Goal: Task Accomplishment & Management: Manage account settings

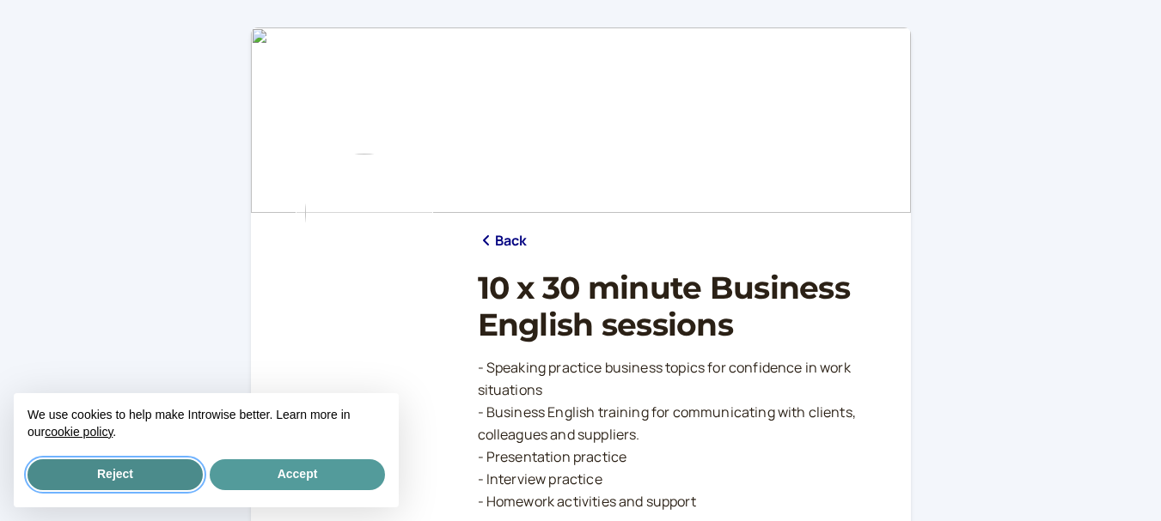
click at [161, 478] on button "Reject" at bounding box center [114, 475] width 175 height 31
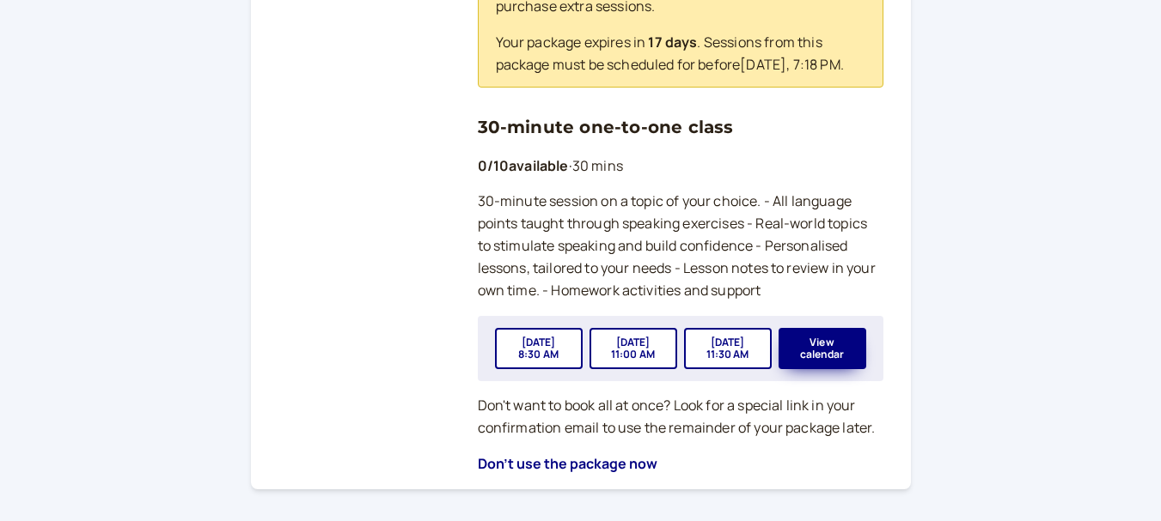
scroll to position [653, 0]
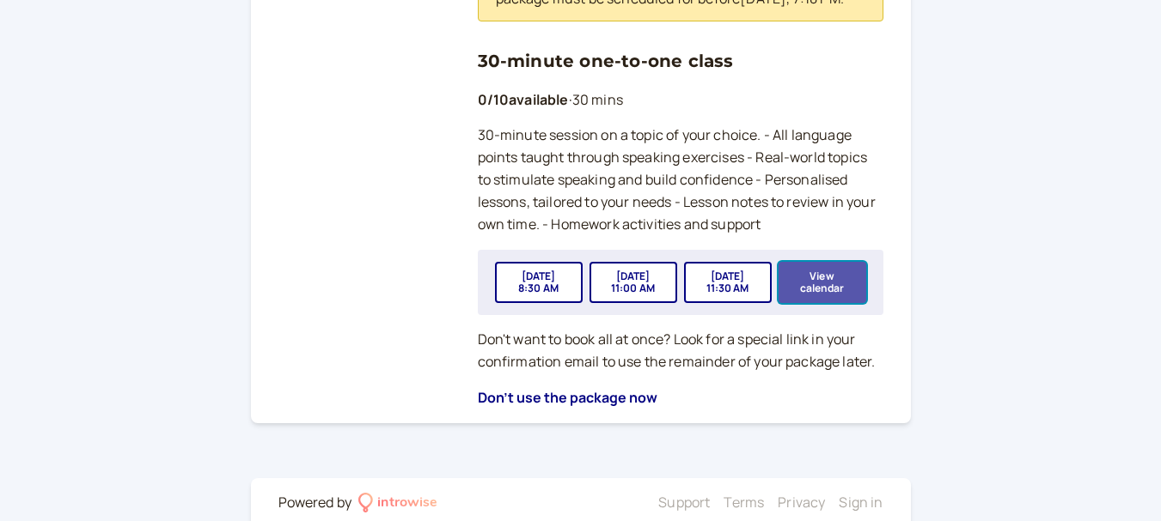
click at [842, 303] on button "View calendar" at bounding box center [822, 282] width 88 height 41
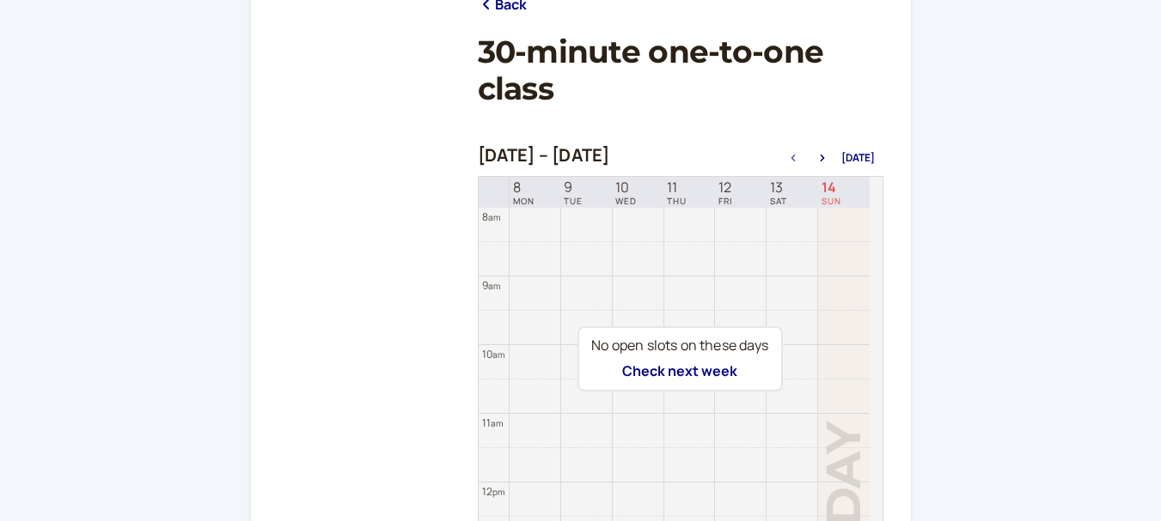
scroll to position [235, 0]
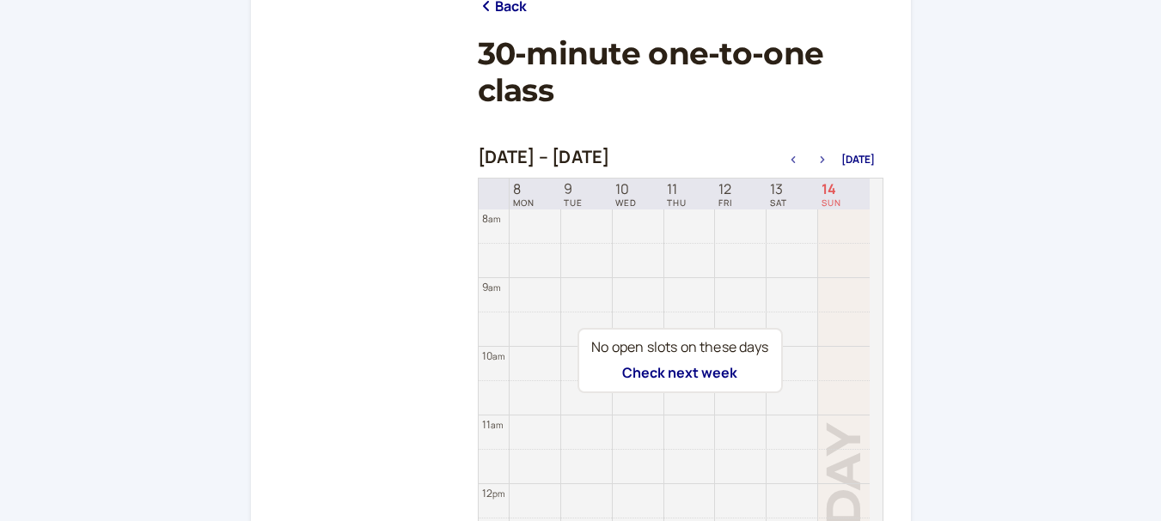
click at [824, 161] on icon "button" at bounding box center [821, 159] width 4 height 7
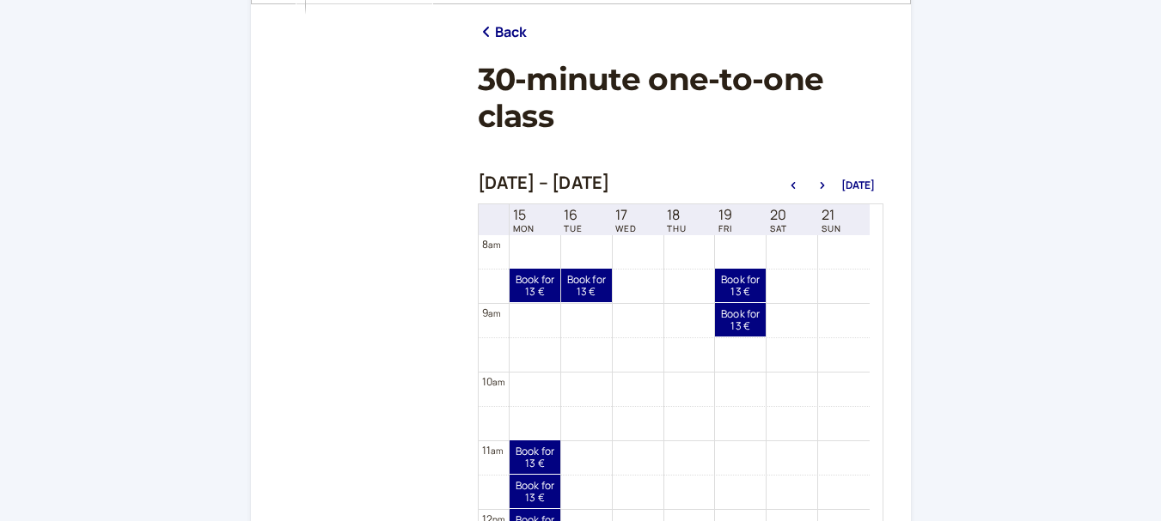
scroll to position [190, 0]
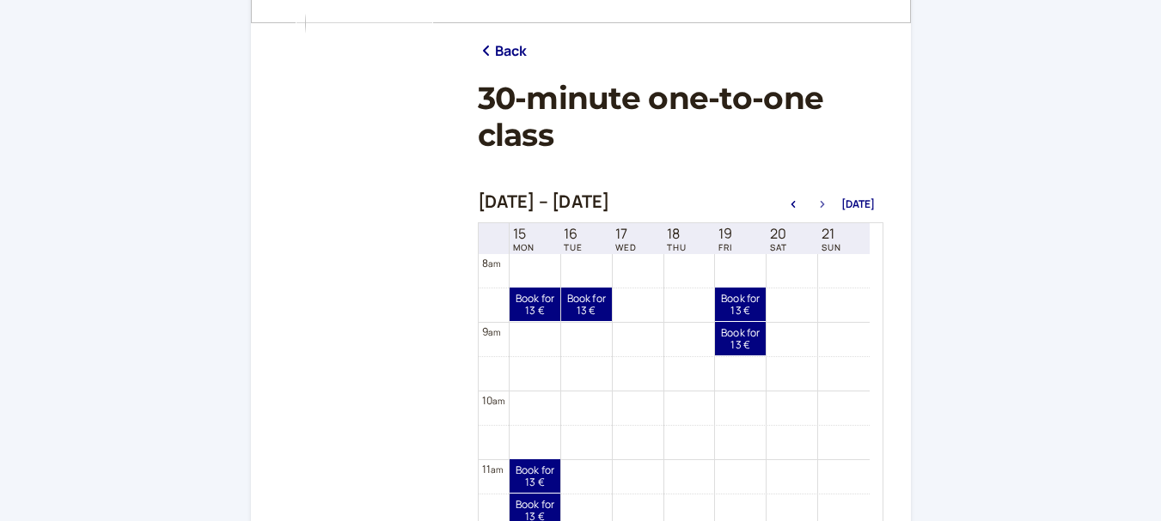
click at [824, 205] on icon "button" at bounding box center [822, 204] width 21 height 7
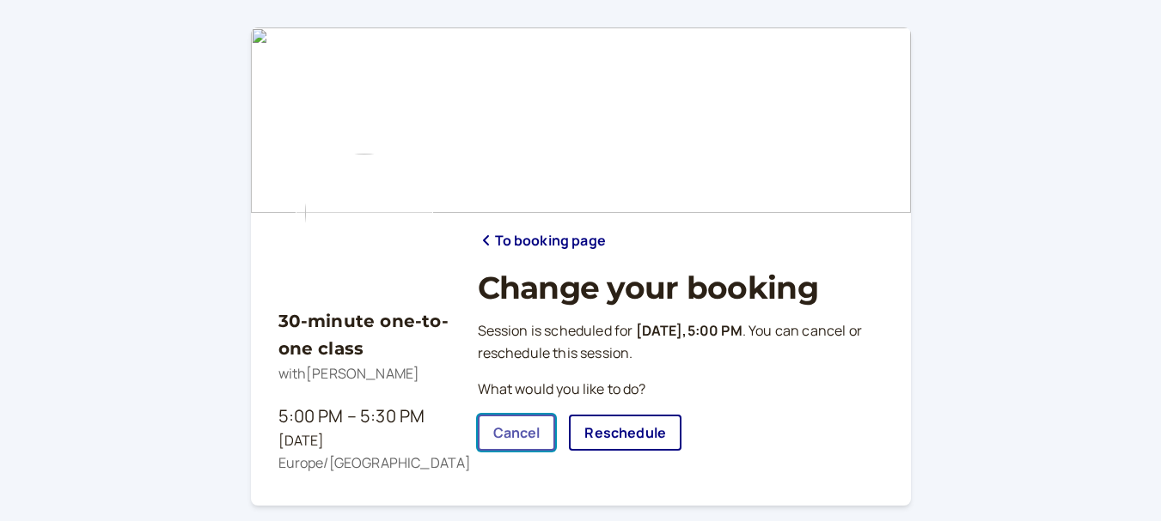
click at [517, 434] on link "Cancel" at bounding box center [517, 433] width 78 height 36
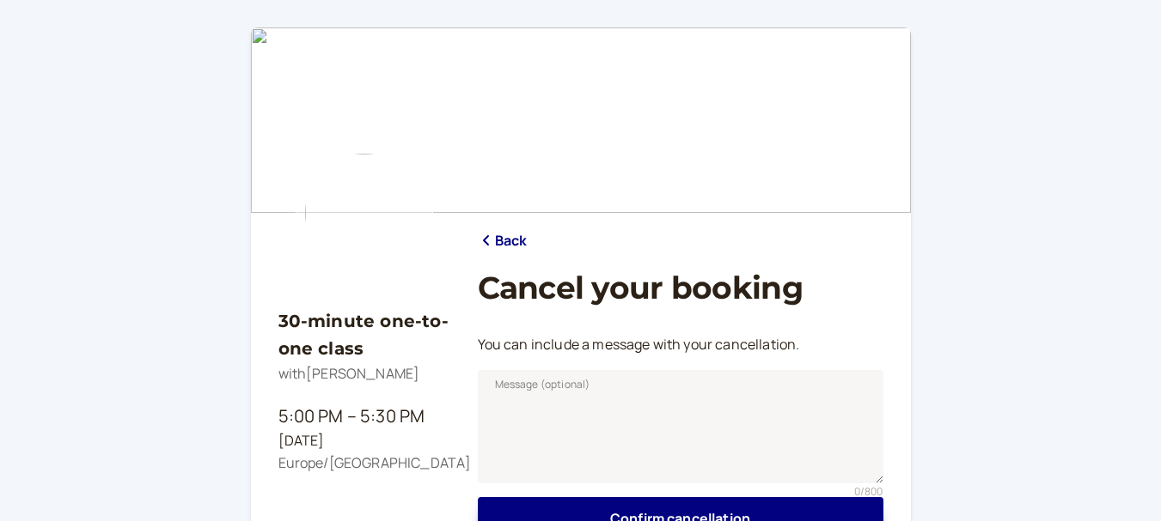
click at [503, 239] on link "Back" at bounding box center [503, 241] width 50 height 22
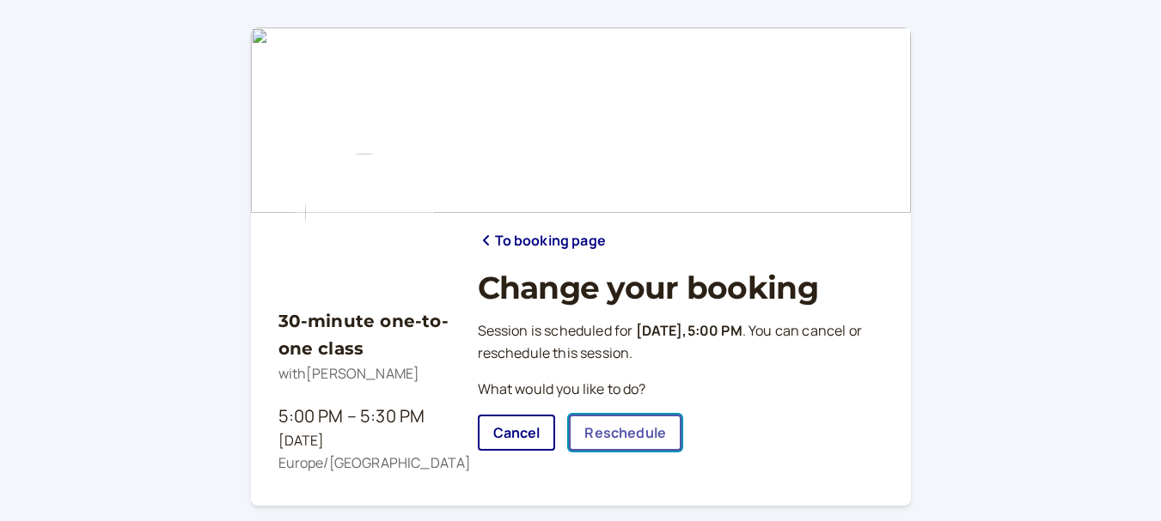
click at [608, 436] on link "Reschedule" at bounding box center [625, 433] width 113 height 36
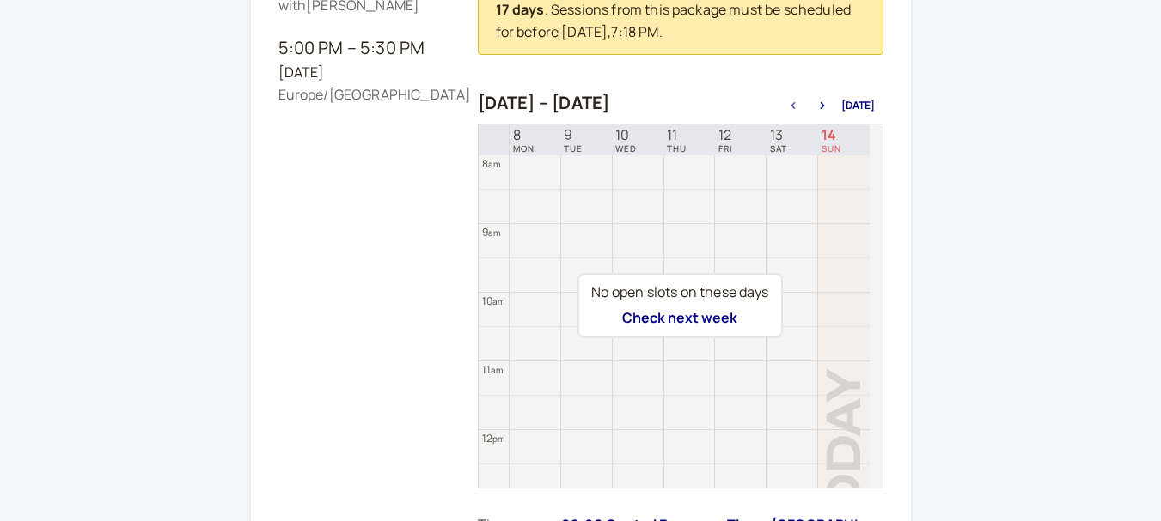
scroll to position [371, 0]
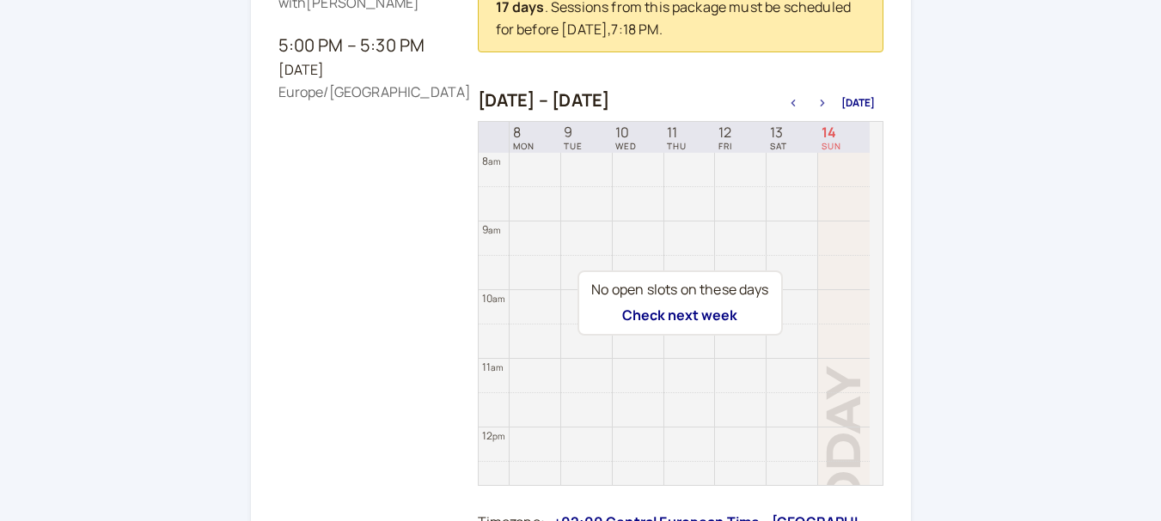
click at [824, 101] on icon "button" at bounding box center [822, 103] width 21 height 7
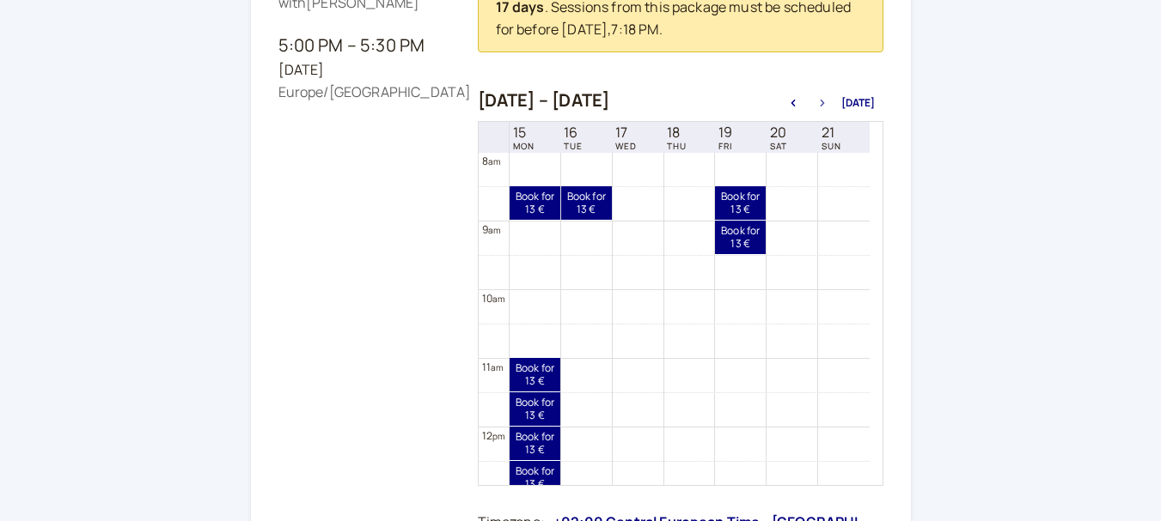
click at [822, 104] on icon "button" at bounding box center [822, 103] width 21 height 7
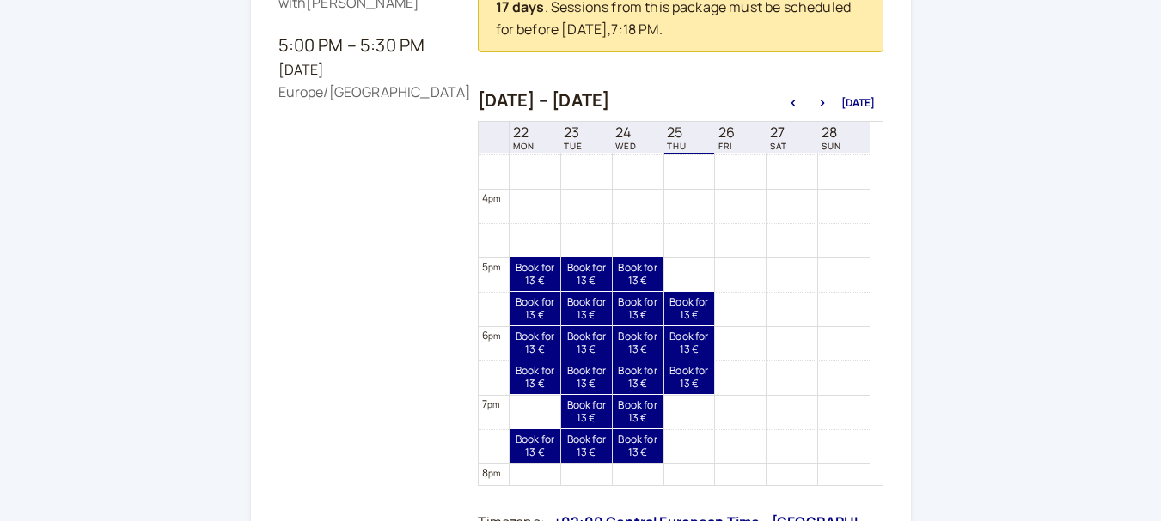
scroll to position [1077, 0]
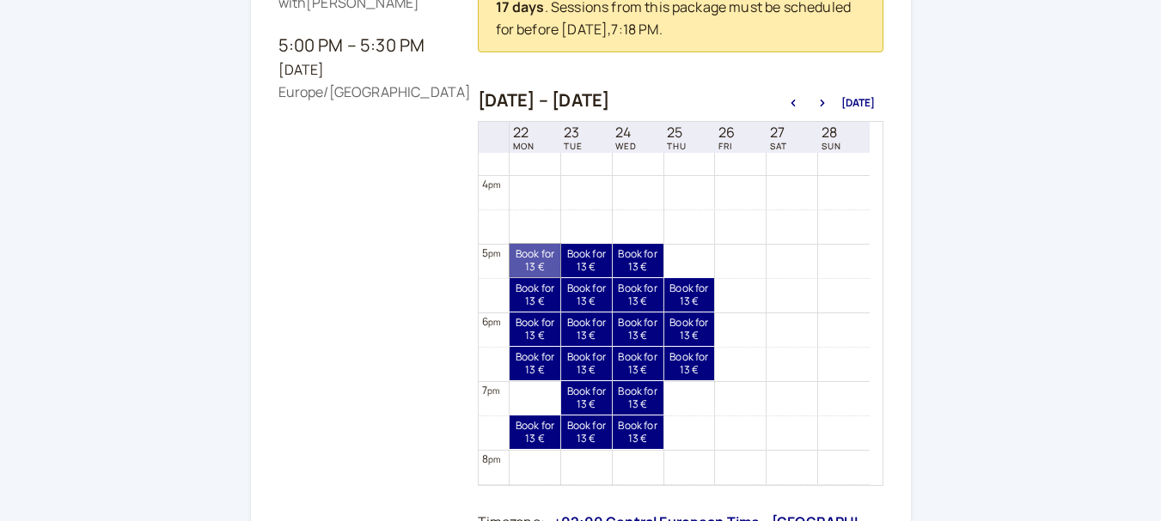
click at [527, 265] on link "Book for 13 € 13 €" at bounding box center [534, 261] width 51 height 34
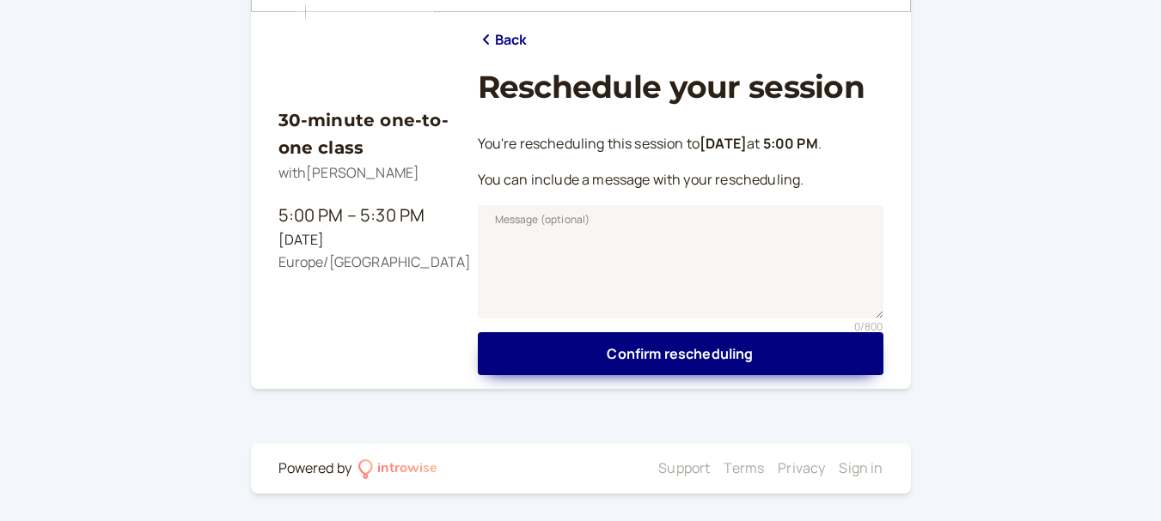
scroll to position [201, 0]
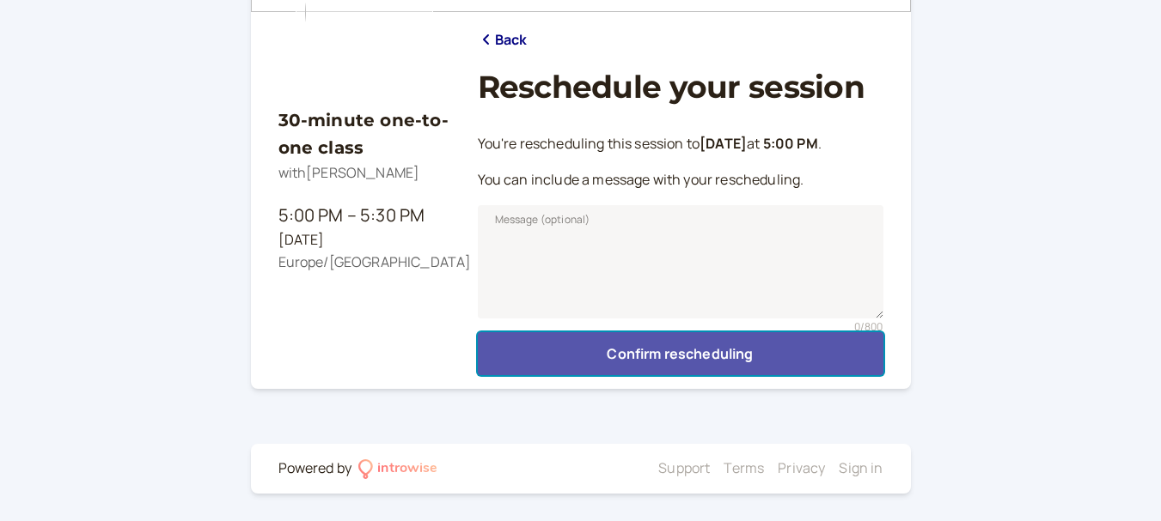
click at [677, 356] on button "Confirm rescheduling" at bounding box center [680, 353] width 405 height 43
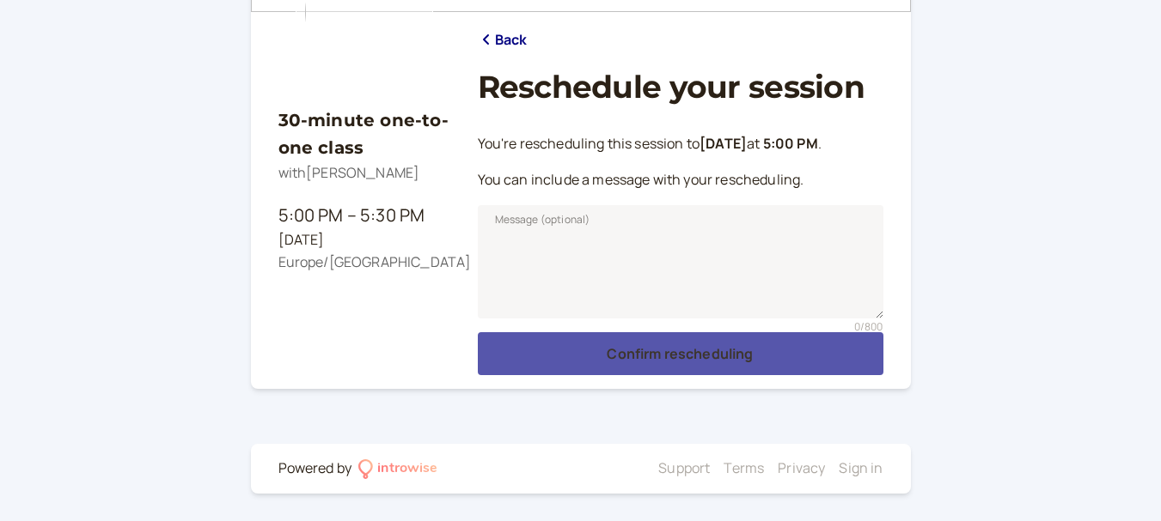
scroll to position [117, 0]
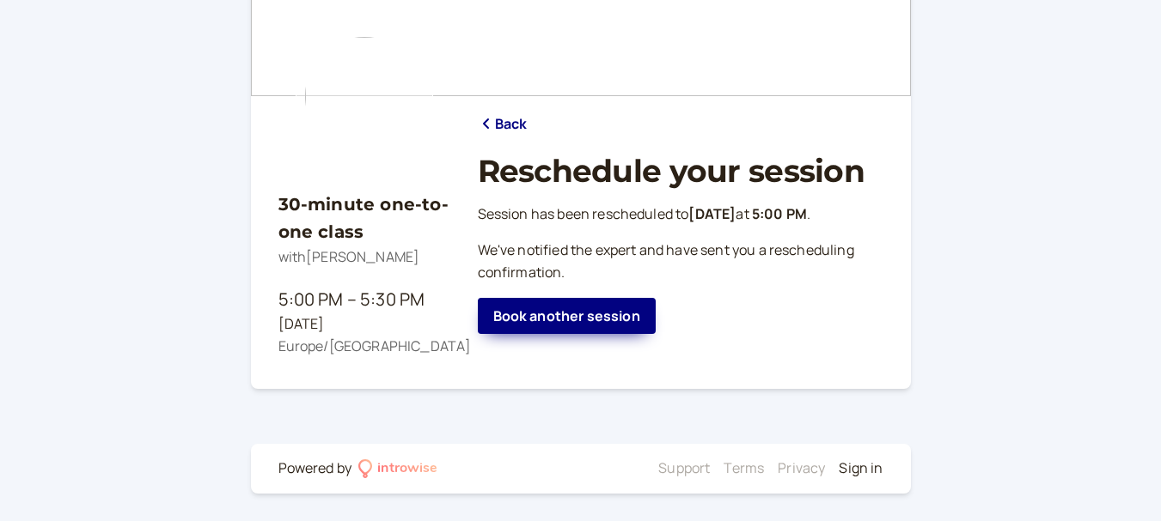
click at [862, 472] on link "Sign in" at bounding box center [860, 468] width 44 height 19
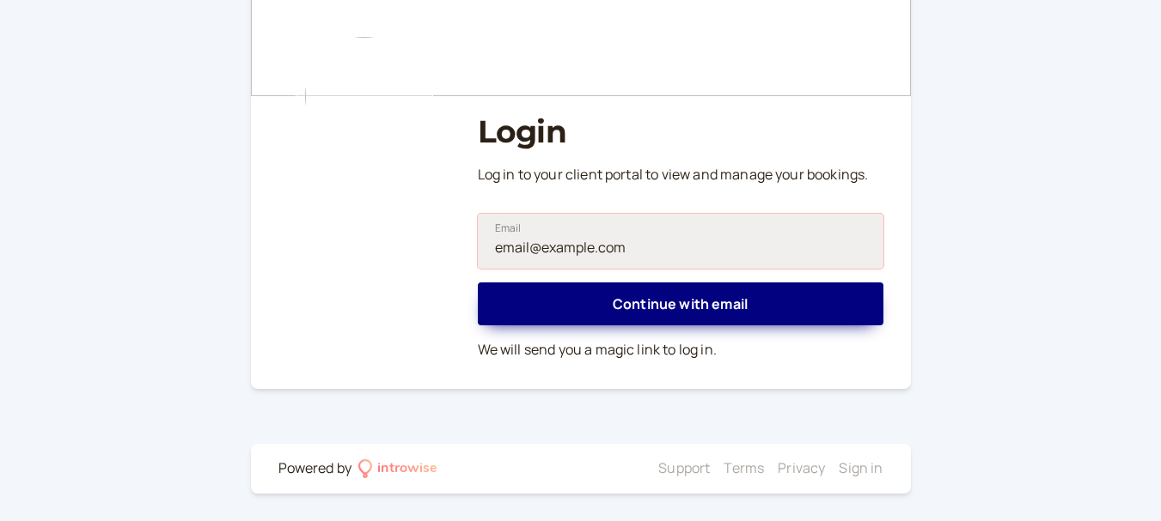
click at [709, 232] on input "Email" at bounding box center [680, 241] width 405 height 55
type input "[EMAIL_ADDRESS][DOMAIN_NAME]"
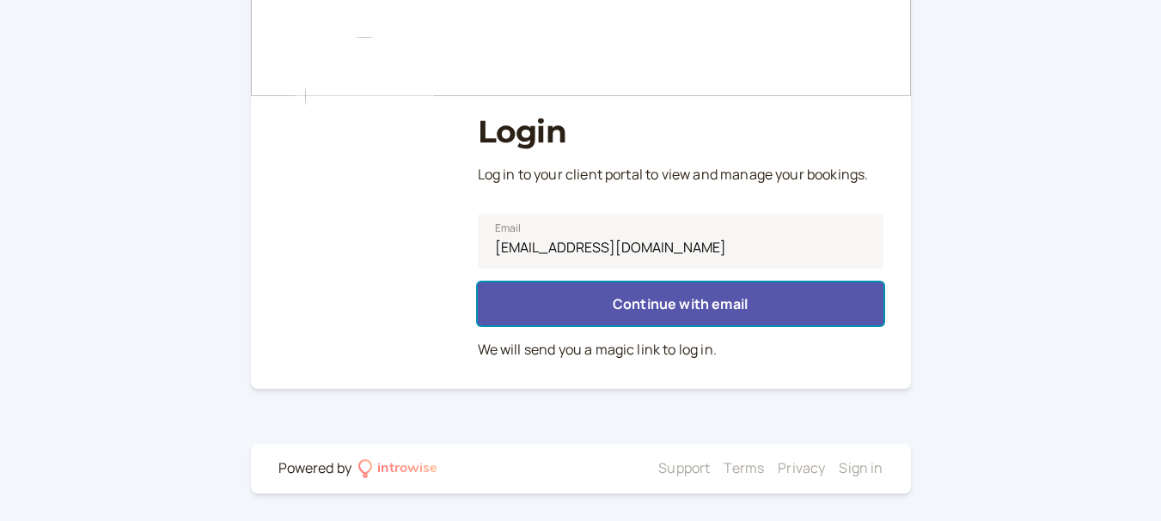
click at [657, 299] on span "Continue with email" at bounding box center [679, 304] width 135 height 19
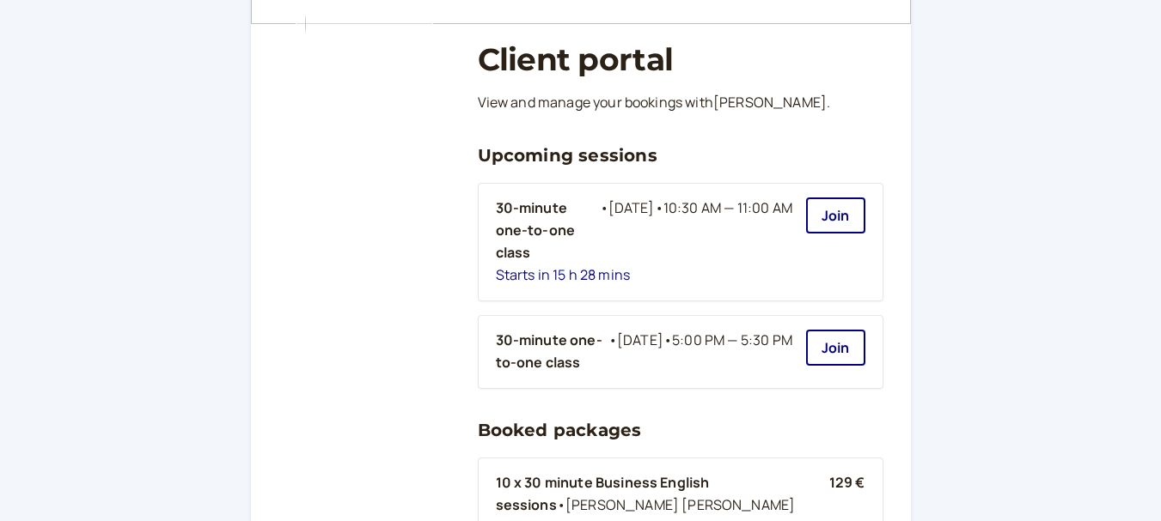
scroll to position [198, 0]
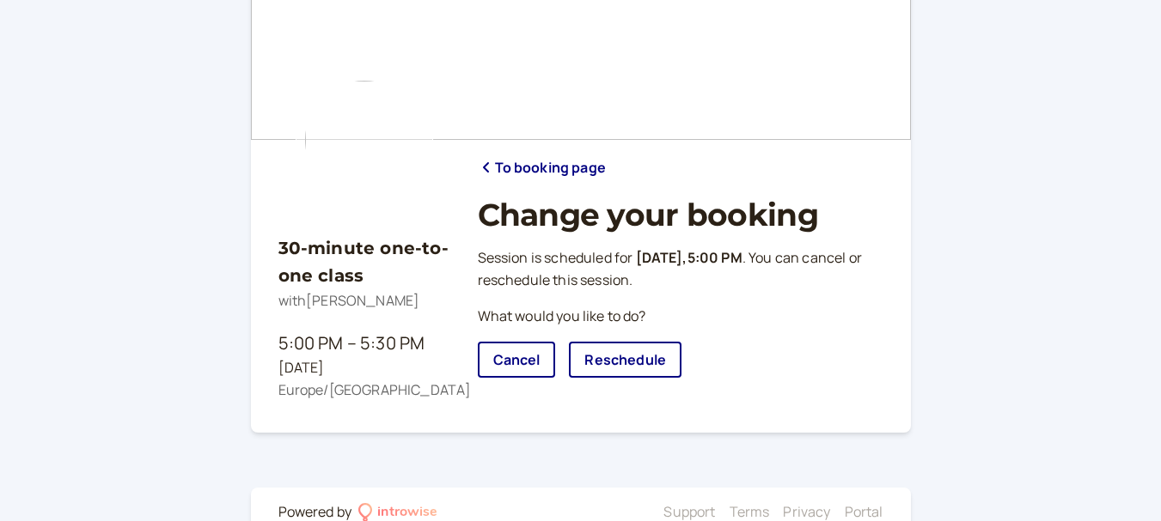
scroll to position [103, 0]
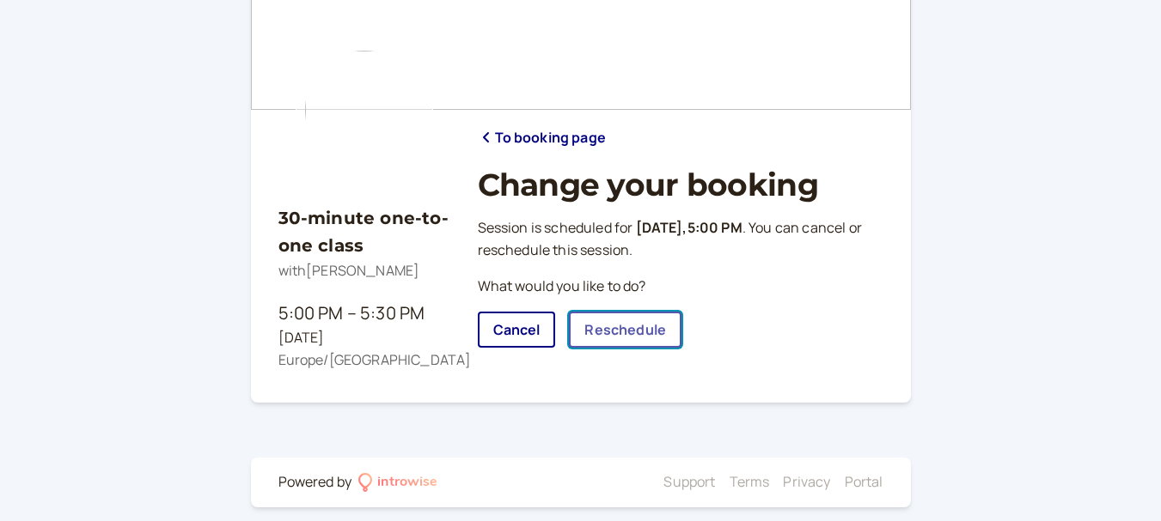
click at [631, 339] on link "Reschedule" at bounding box center [625, 330] width 113 height 36
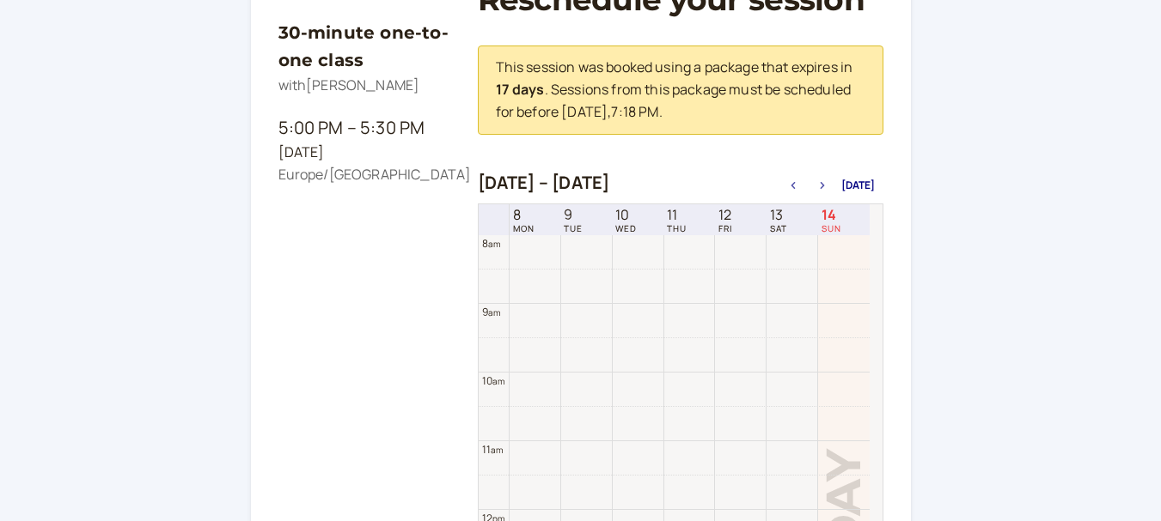
scroll to position [378, 0]
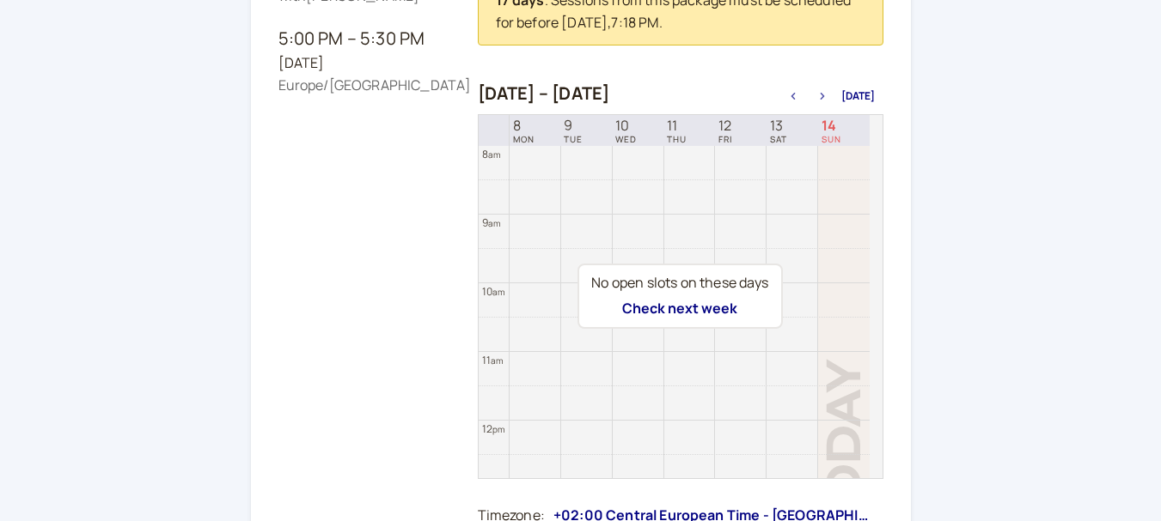
click at [824, 94] on icon "button" at bounding box center [822, 96] width 21 height 7
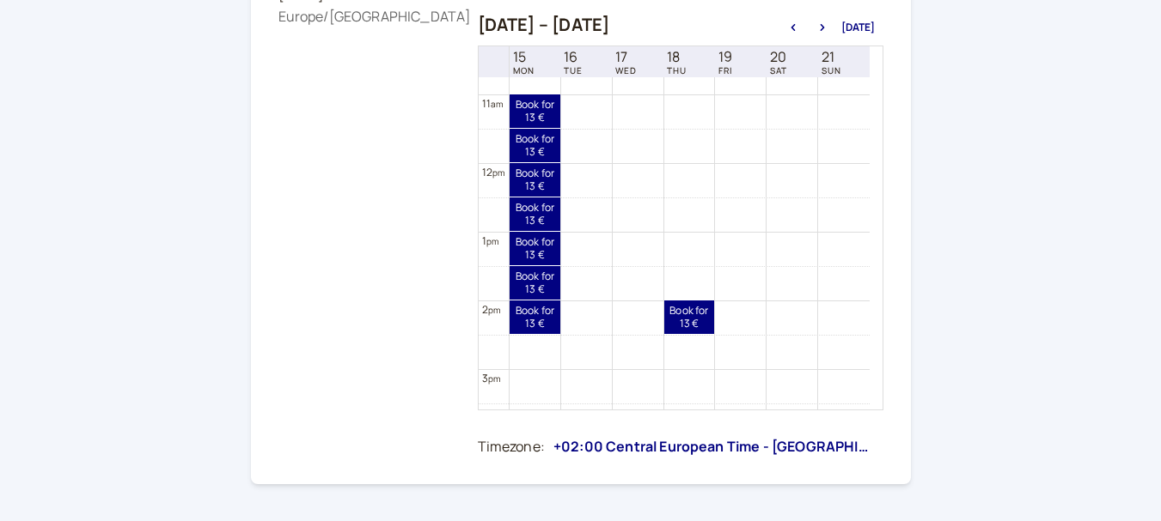
scroll to position [743, 0]
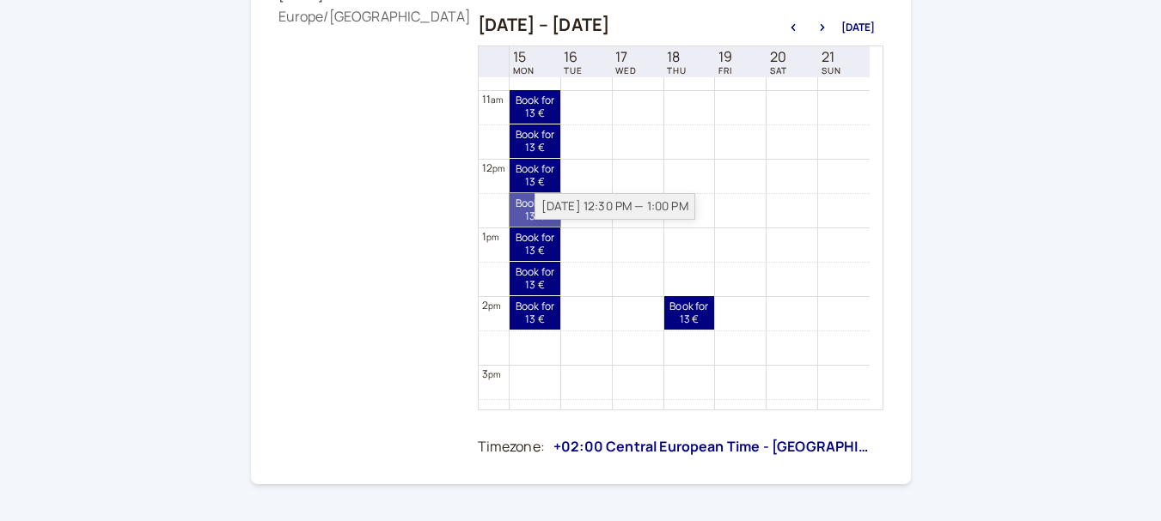
click at [526, 208] on link "Book for 13 € 13 €" at bounding box center [534, 210] width 51 height 34
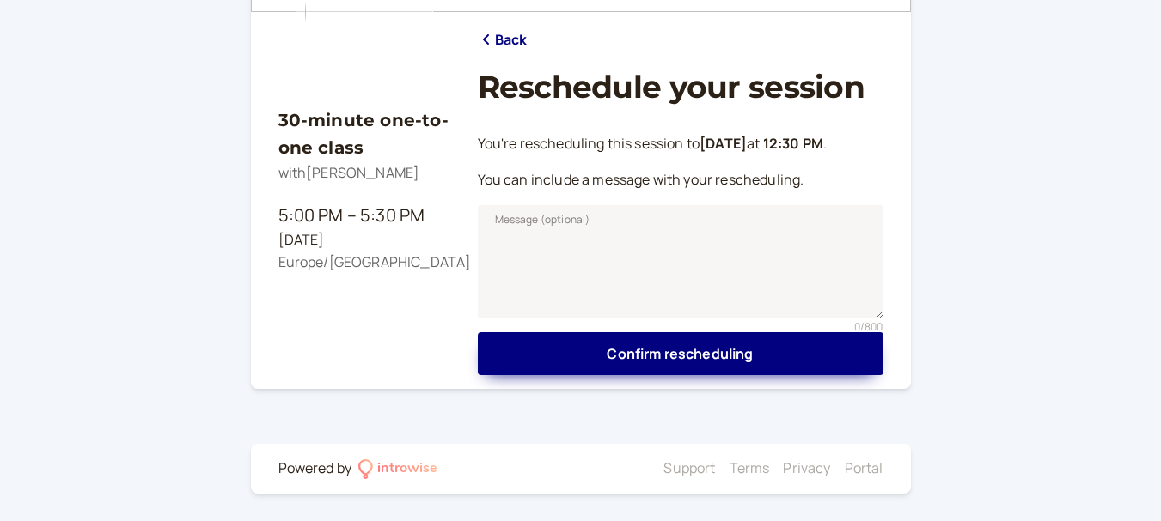
scroll to position [201, 0]
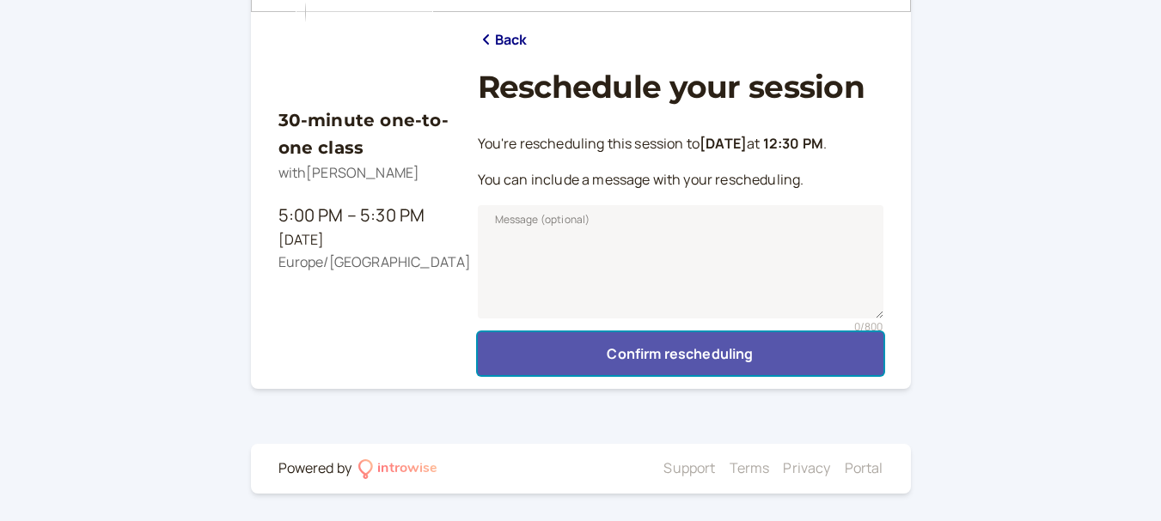
click at [630, 362] on button "Confirm rescheduling" at bounding box center [680, 353] width 405 height 43
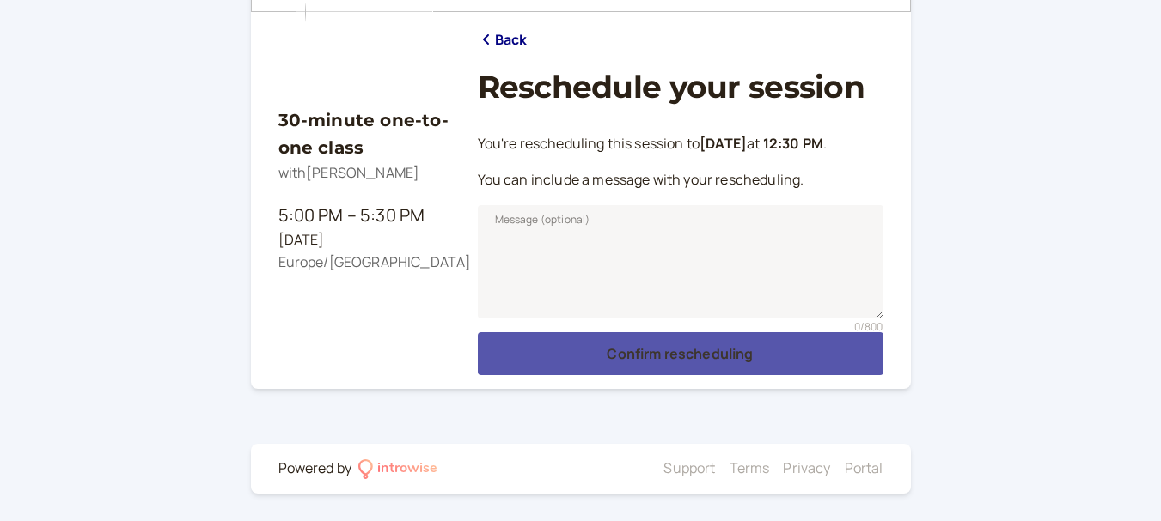
scroll to position [117, 0]
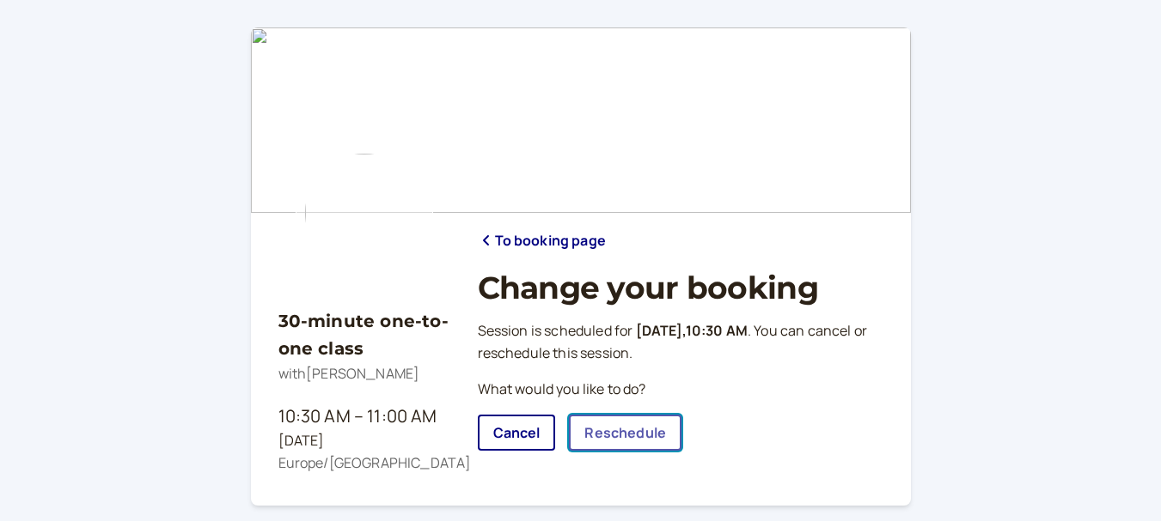
click at [622, 436] on link "Reschedule" at bounding box center [625, 433] width 113 height 36
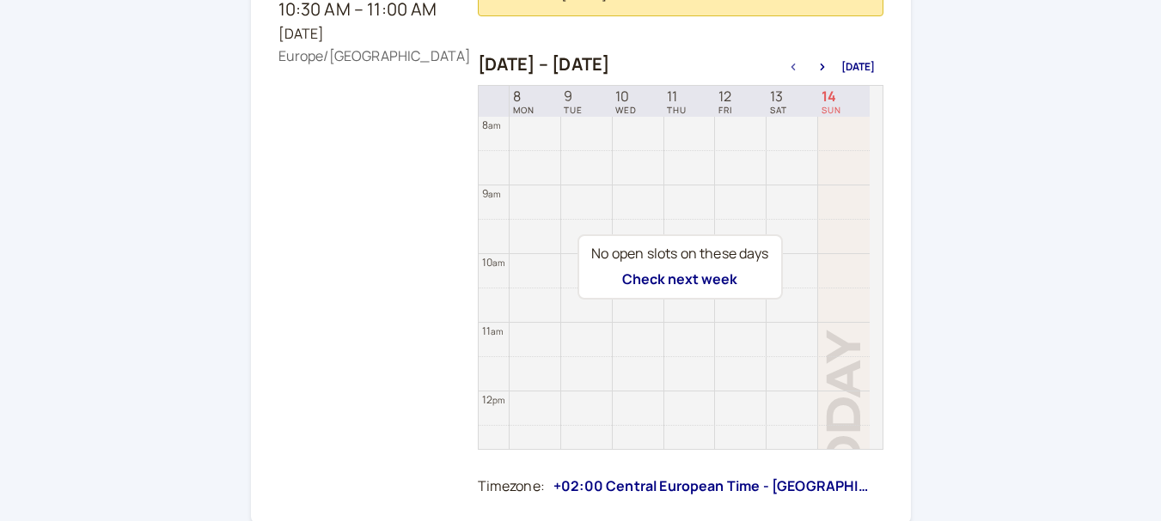
scroll to position [406, 0]
click at [824, 67] on icon "button" at bounding box center [821, 67] width 4 height 7
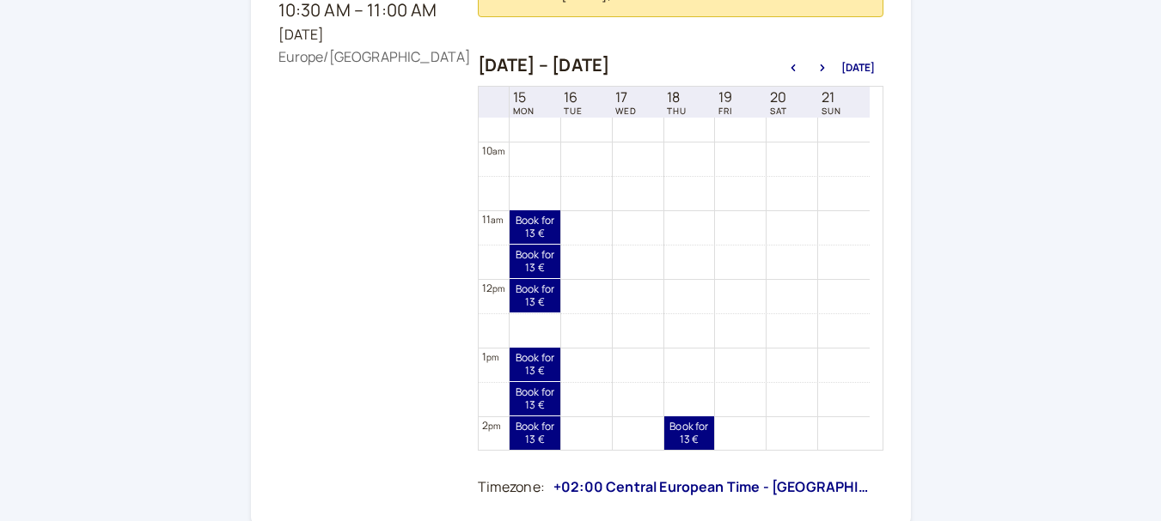
scroll to position [687, 0]
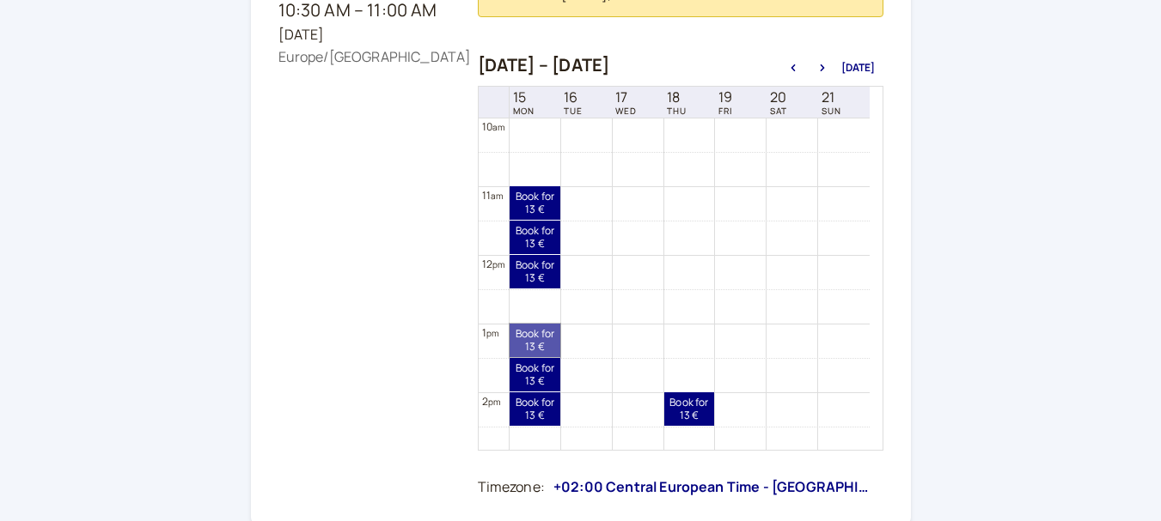
click at [519, 345] on link "Book for 13 € 13 €" at bounding box center [534, 341] width 51 height 34
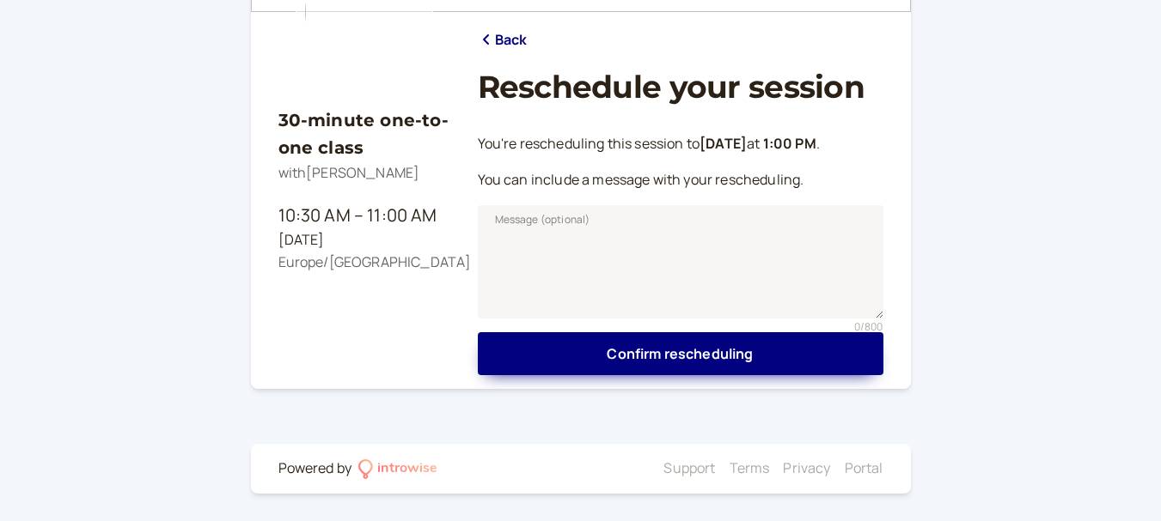
scroll to position [201, 0]
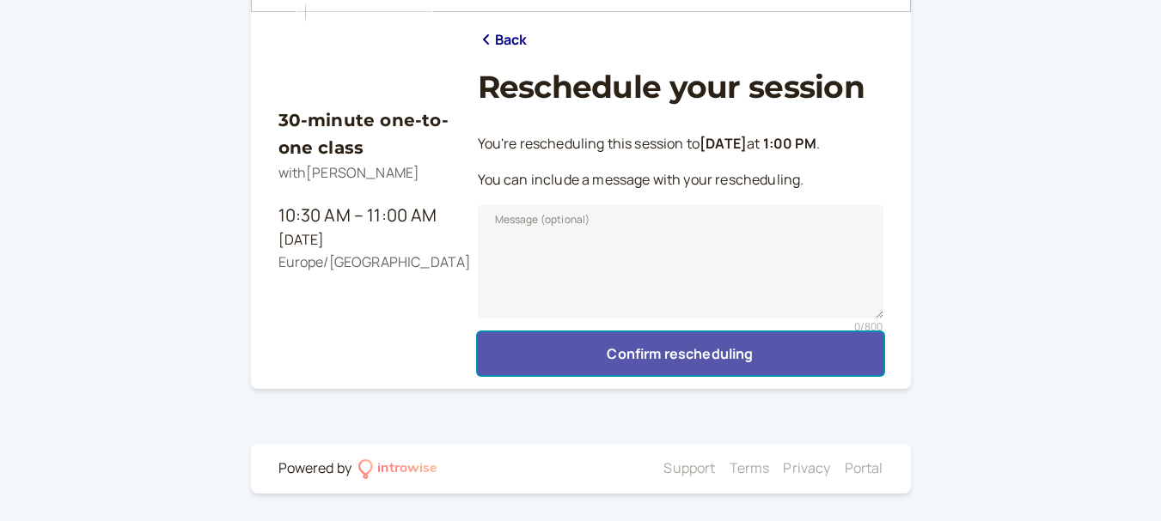
click at [702, 350] on button "Confirm rescheduling" at bounding box center [680, 353] width 405 height 43
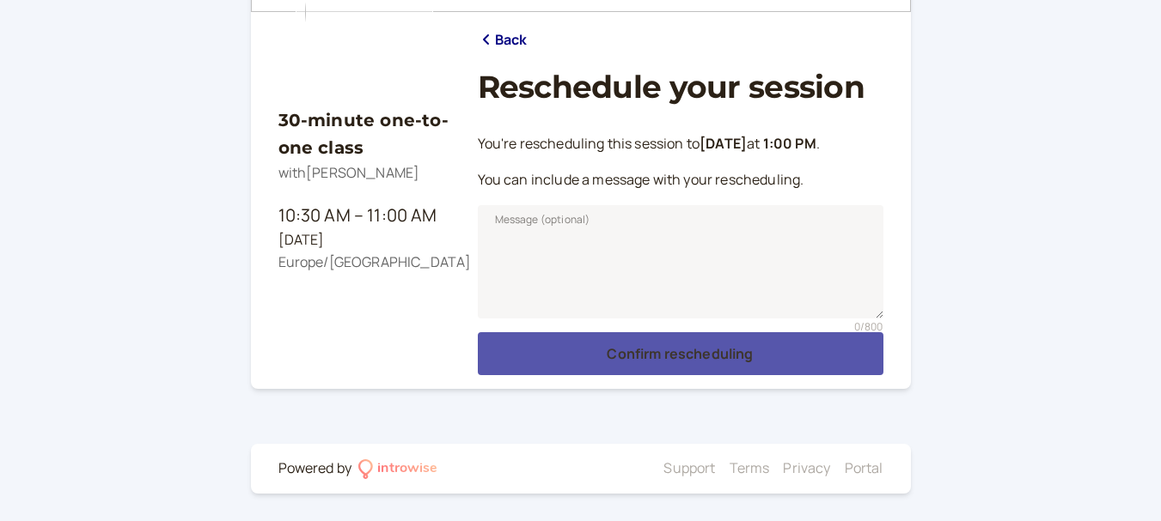
scroll to position [117, 0]
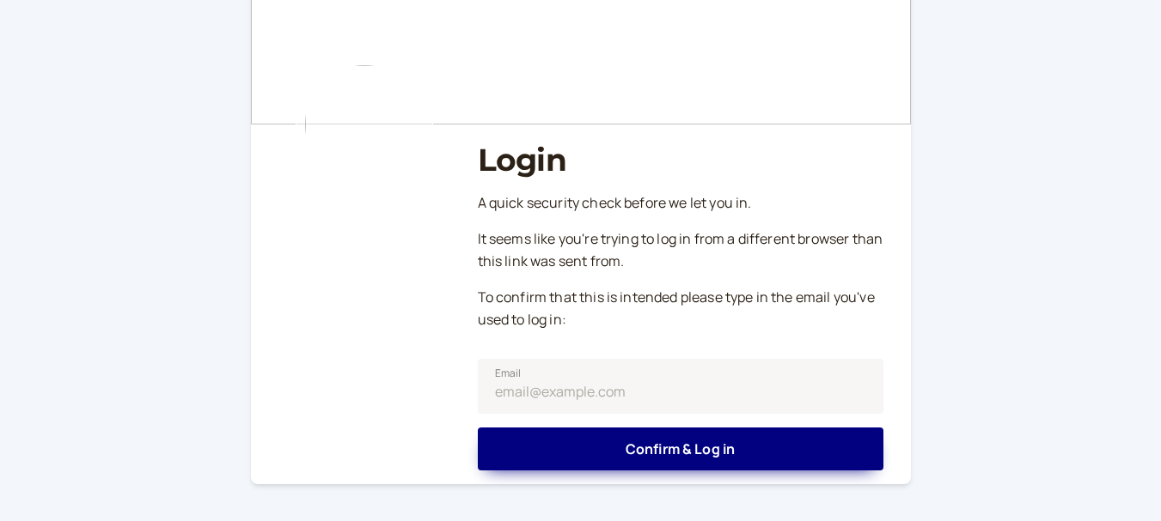
scroll to position [172, 0]
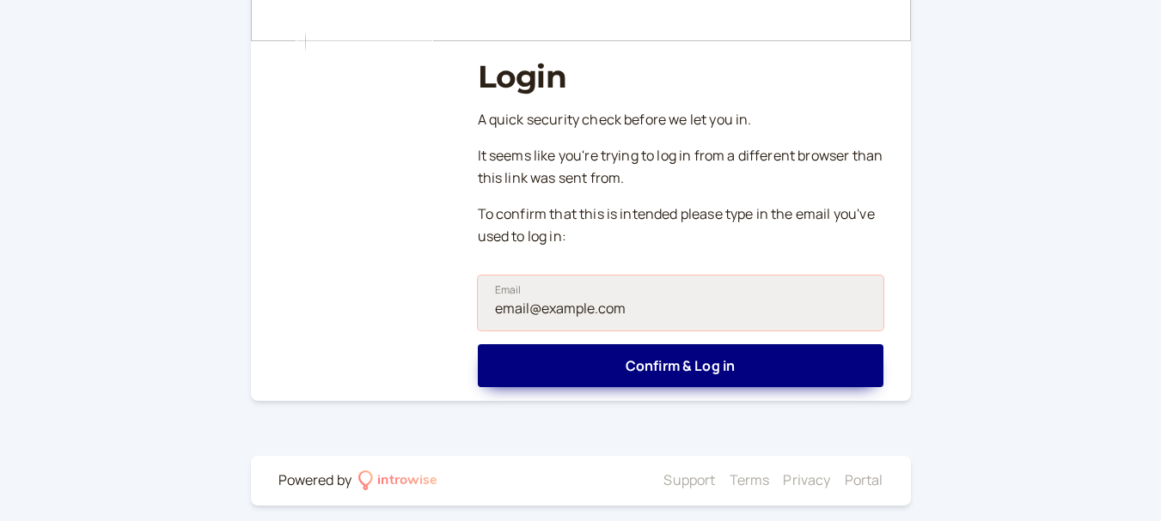
click at [604, 313] on input "Email" at bounding box center [680, 303] width 405 height 55
type input "luciamerendino@gmail.com"
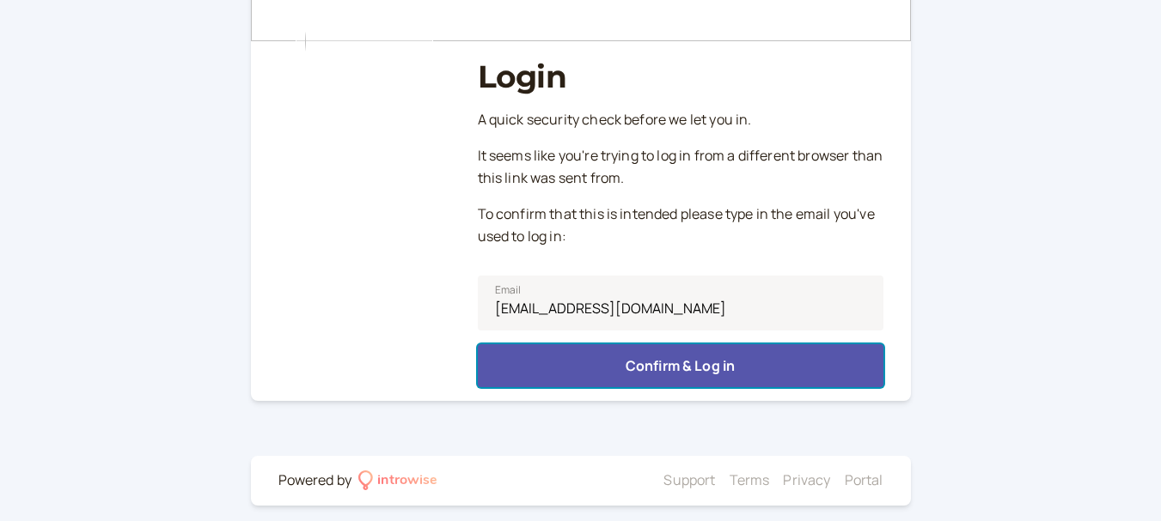
click at [617, 367] on button "Confirm & Log in" at bounding box center [680, 365] width 405 height 43
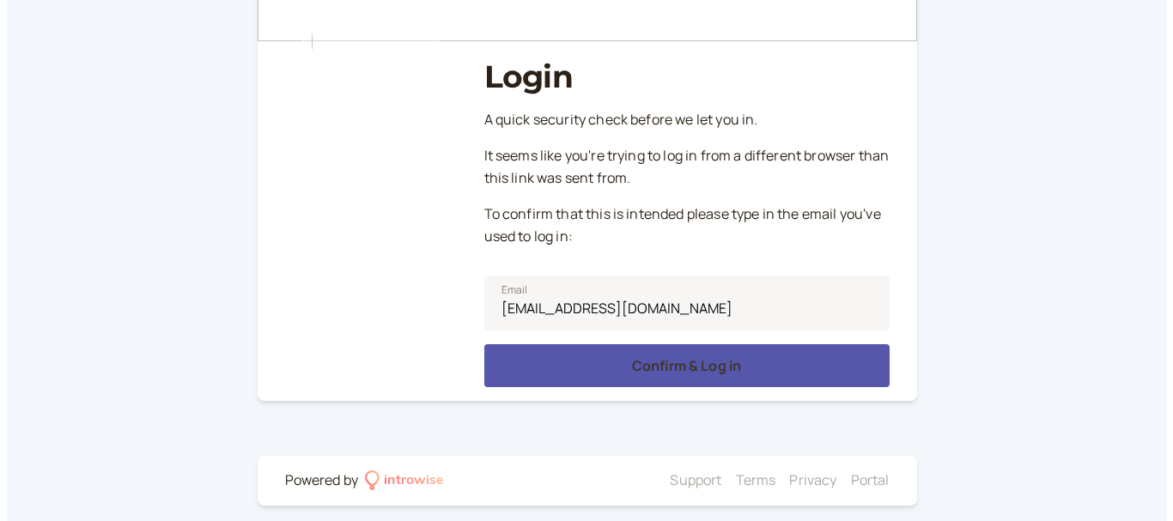
scroll to position [0, 0]
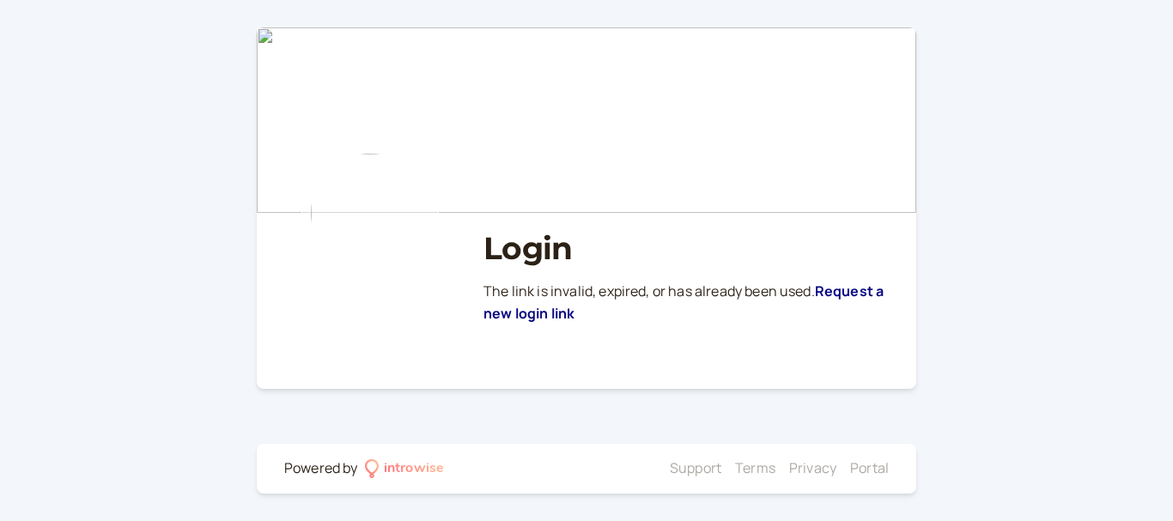
click at [841, 294] on link "Request a new login link" at bounding box center [684, 302] width 400 height 41
